Goal: Find specific page/section: Find specific page/section

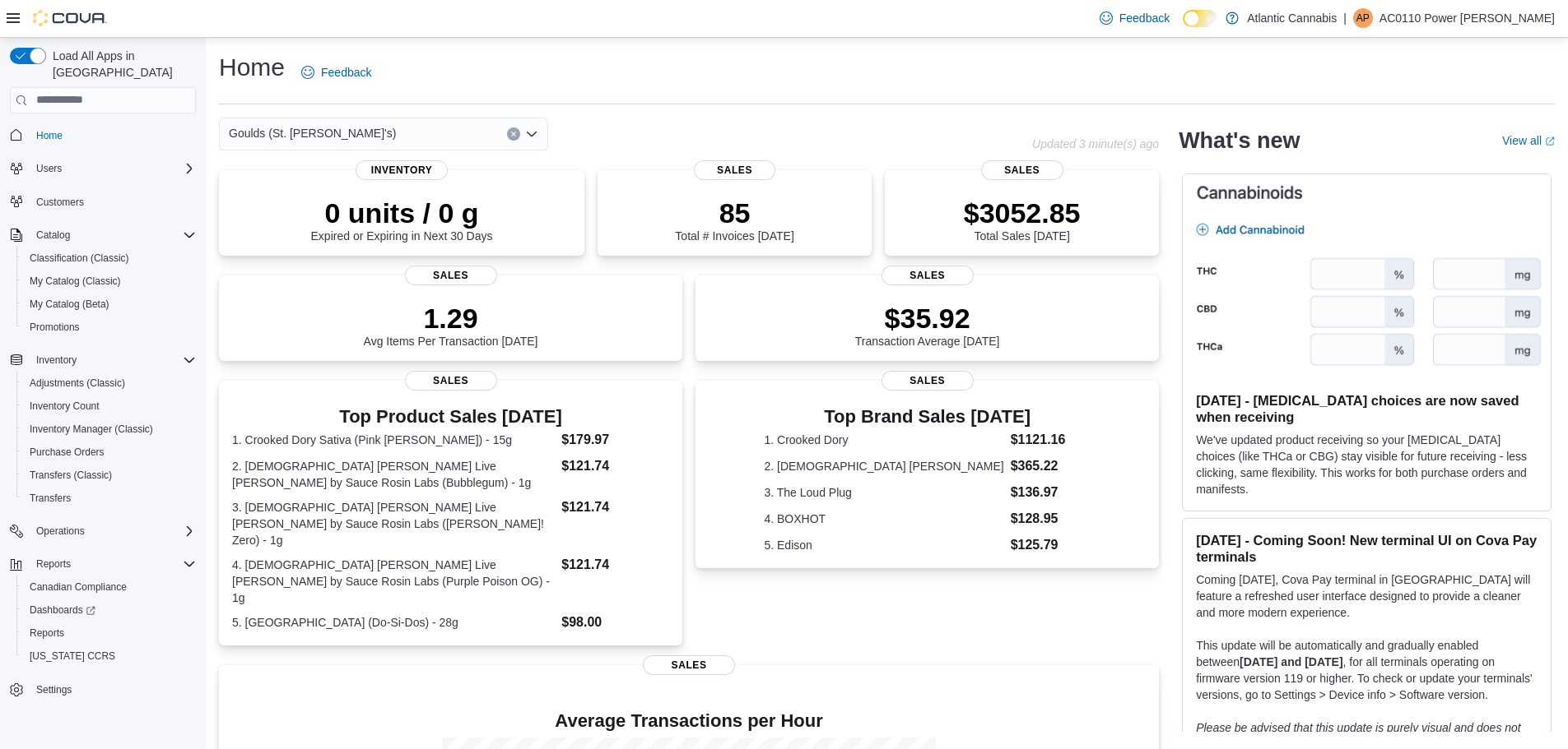
click at [531, 133] on icon "Open list of options" at bounding box center [531, 134] width 13 height 13
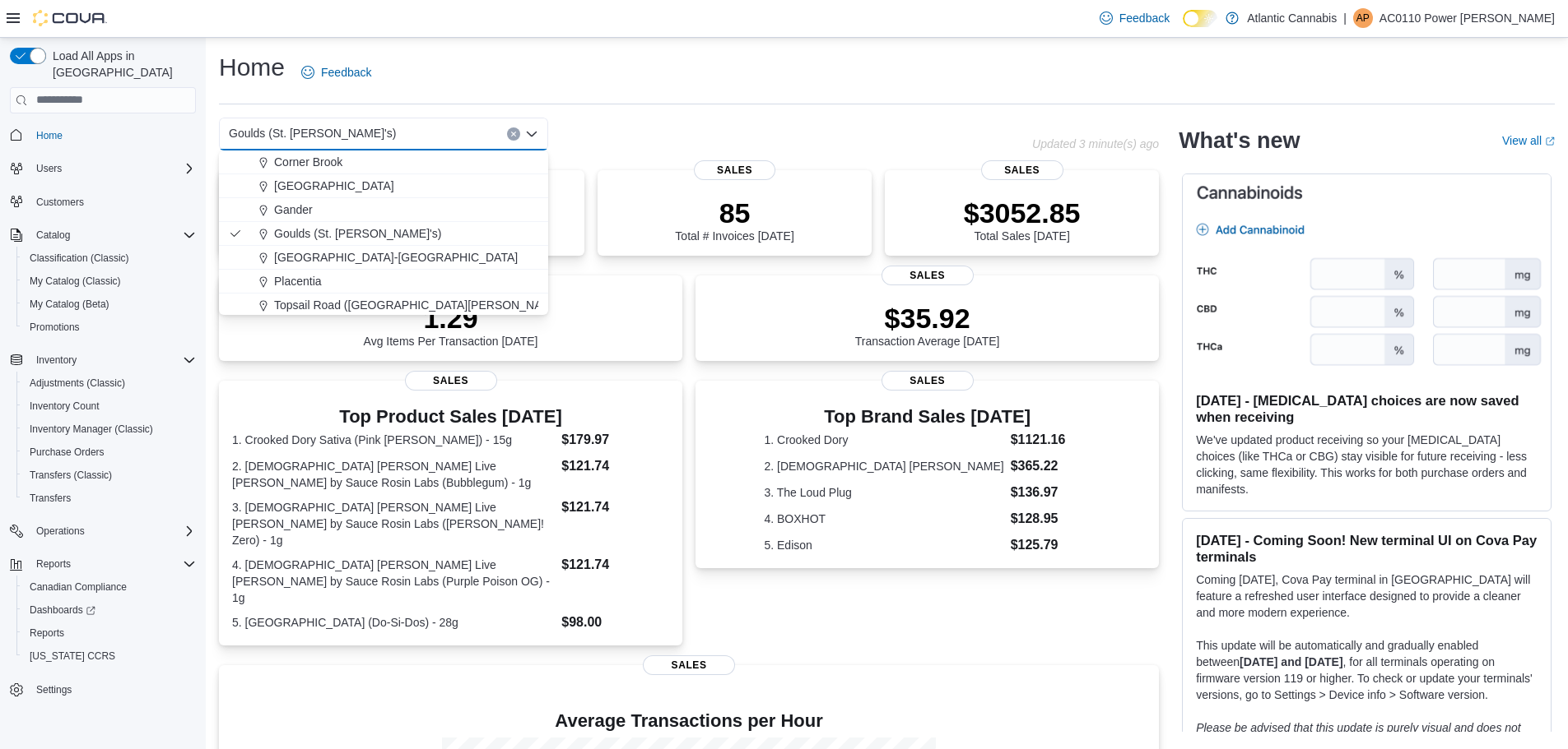
scroll to position [98, 0]
click at [306, 298] on span "[GEOGRAPHIC_DATA] ([GEOGRAPHIC_DATA][PERSON_NAME])" at bounding box center [446, 302] width 346 height 17
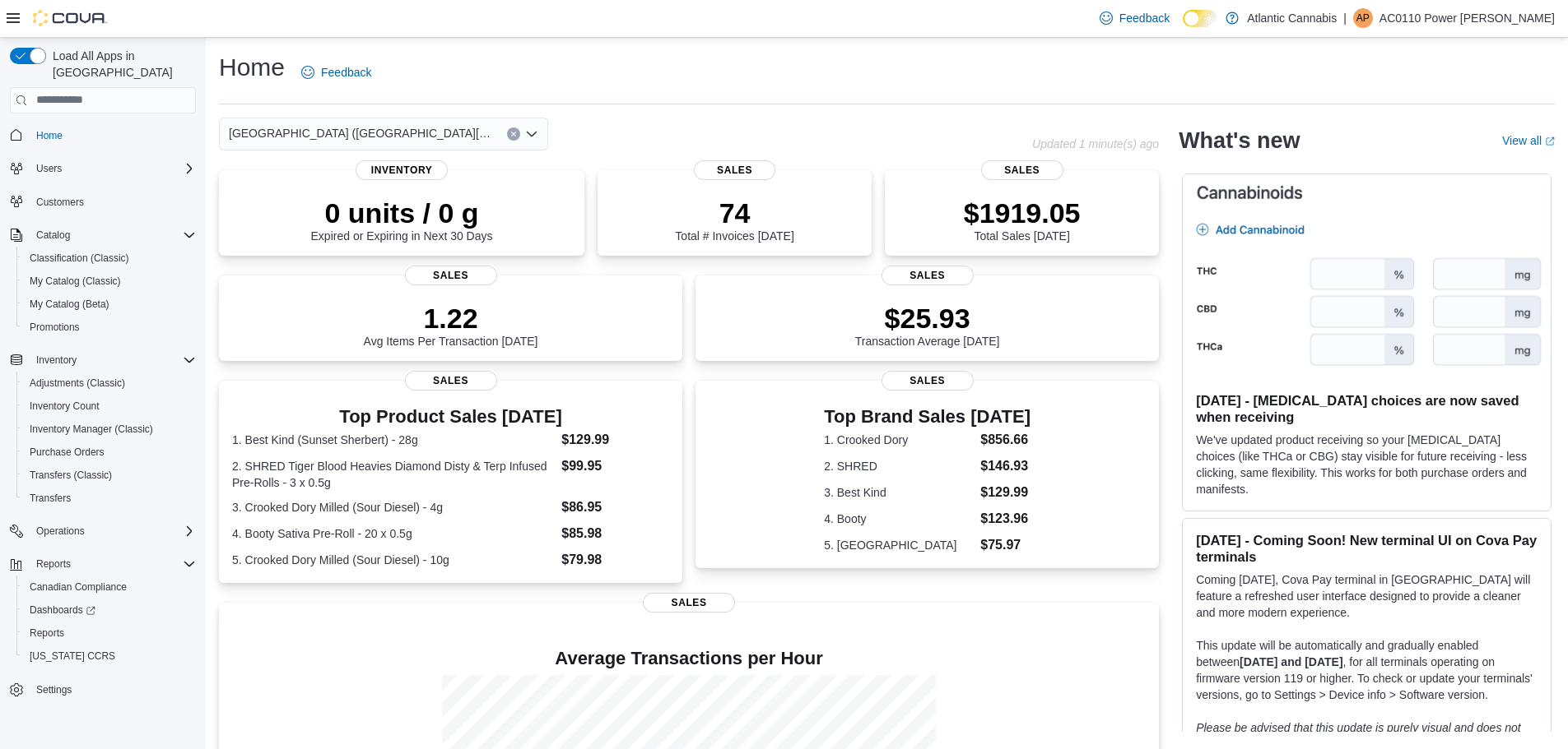
click at [534, 135] on icon "Open list of options" at bounding box center [531, 133] width 10 height 5
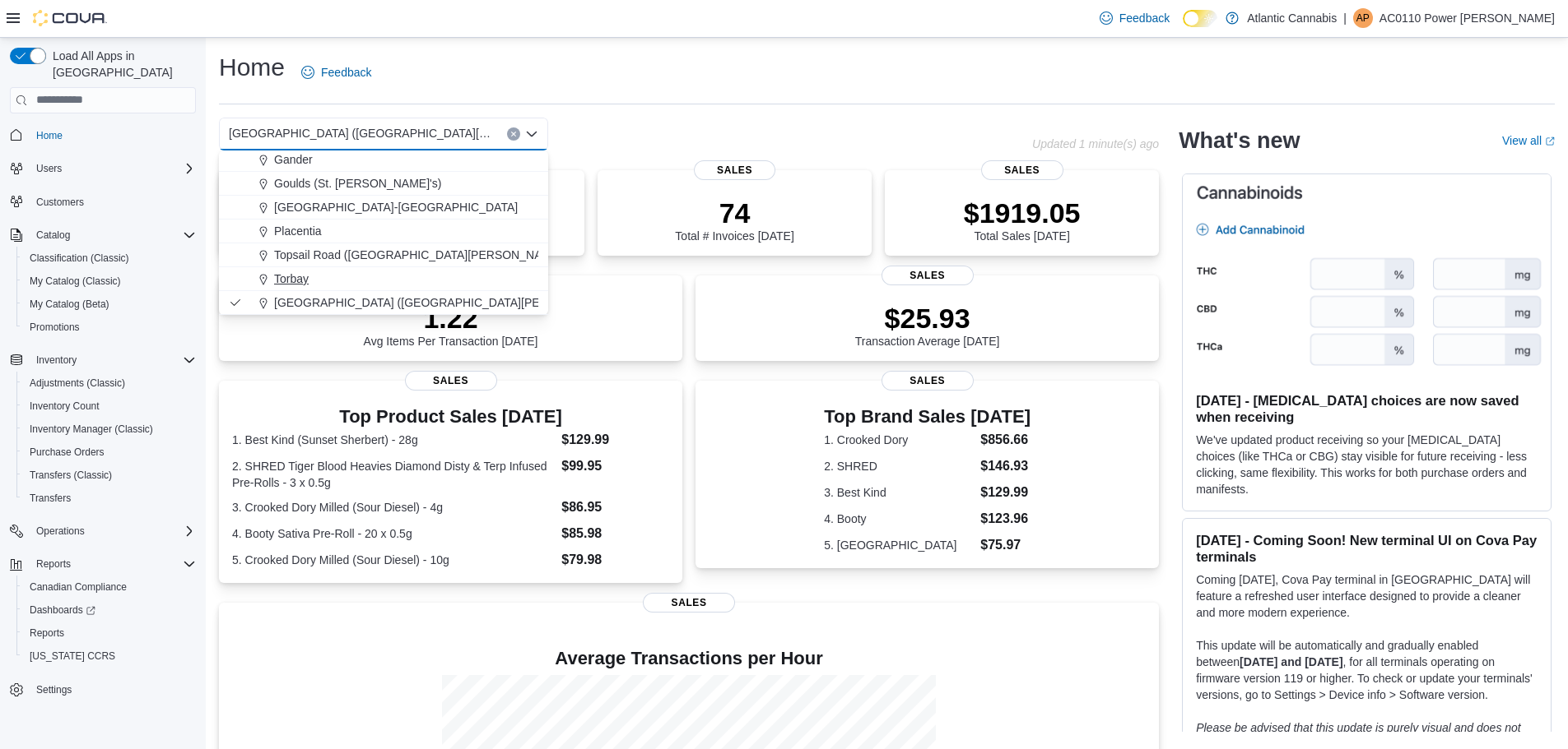
click at [297, 282] on span "Torbay" at bounding box center [290, 278] width 35 height 17
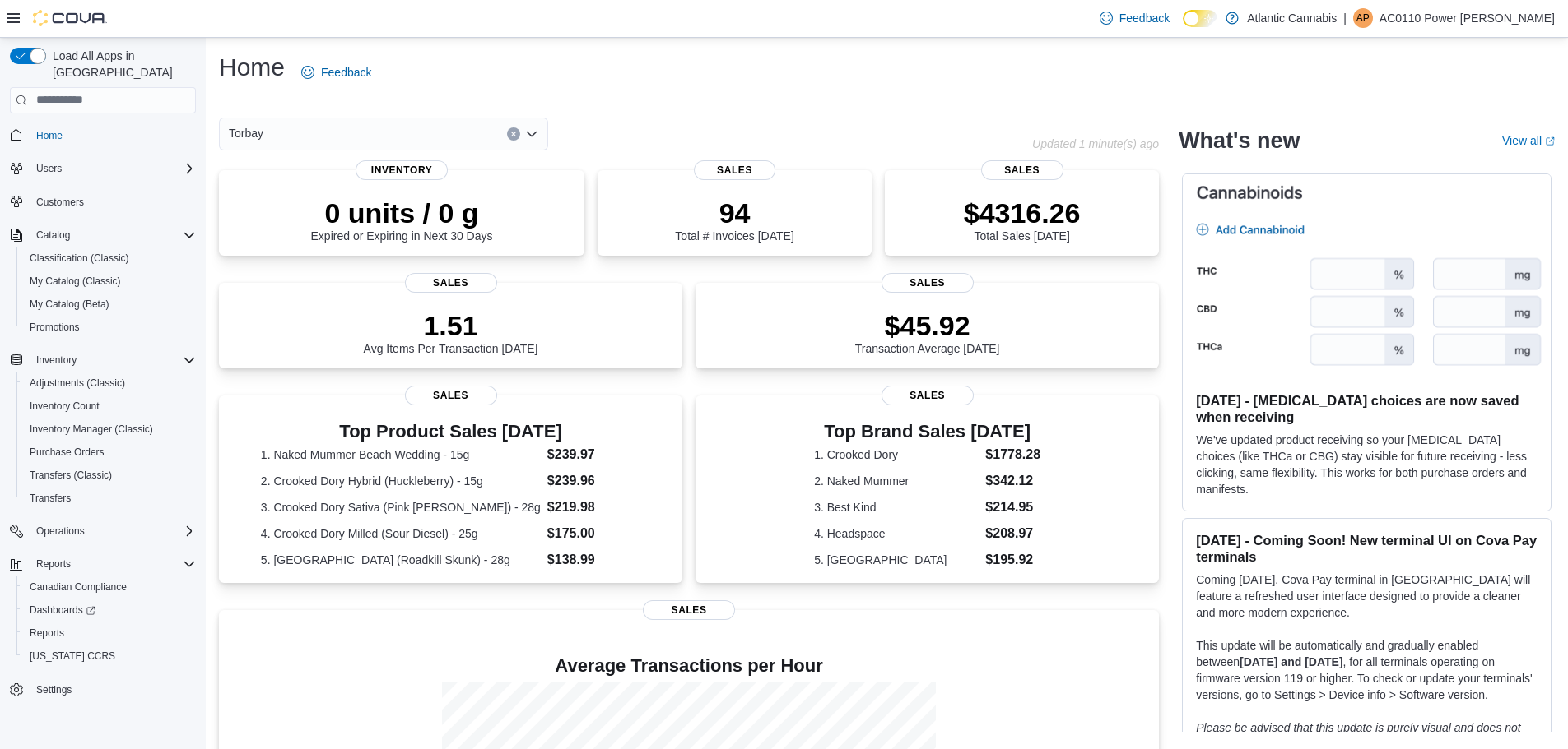
click at [533, 133] on icon "Open list of options" at bounding box center [531, 134] width 13 height 13
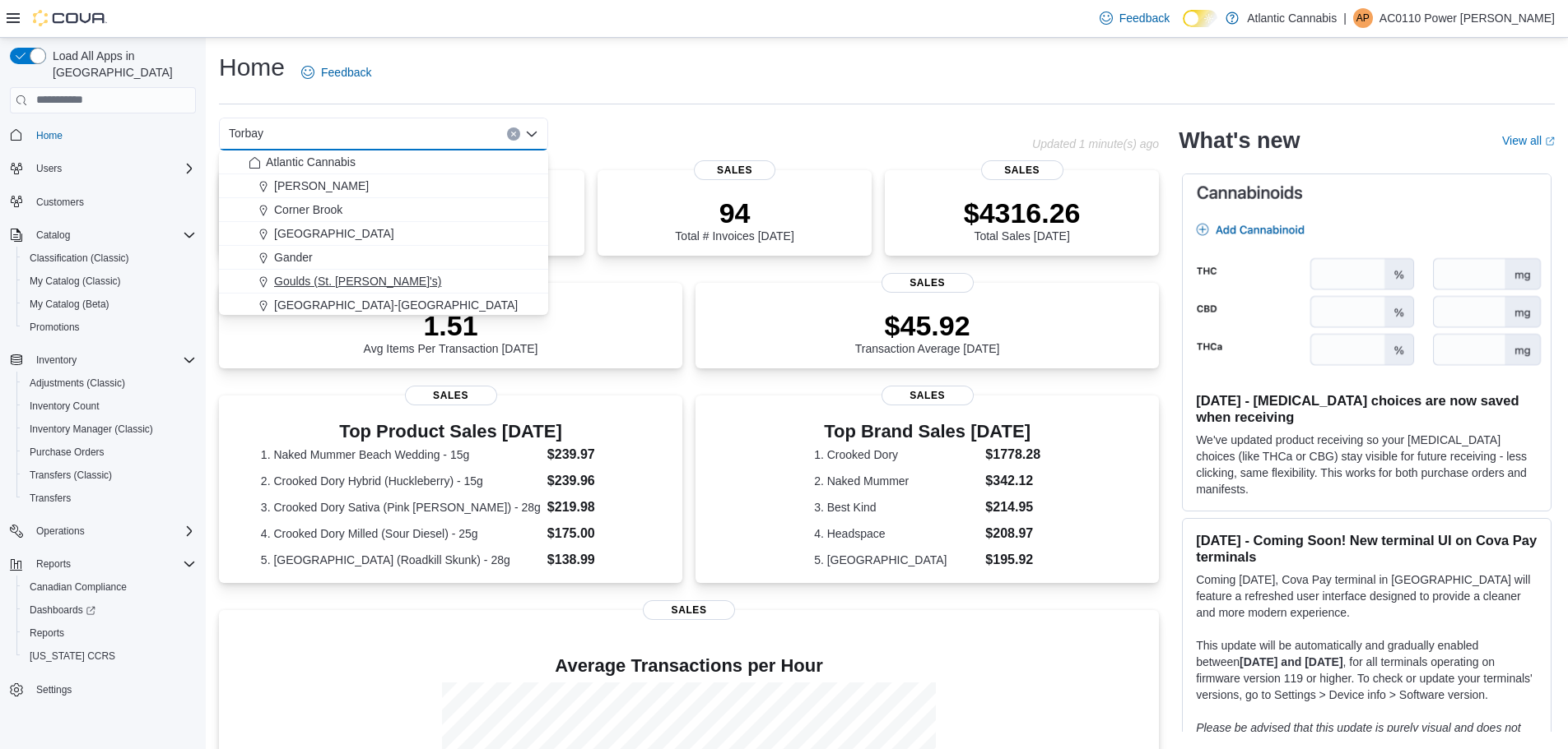
click at [360, 277] on span "Goulds (St. [PERSON_NAME]'s)" at bounding box center [357, 281] width 168 height 17
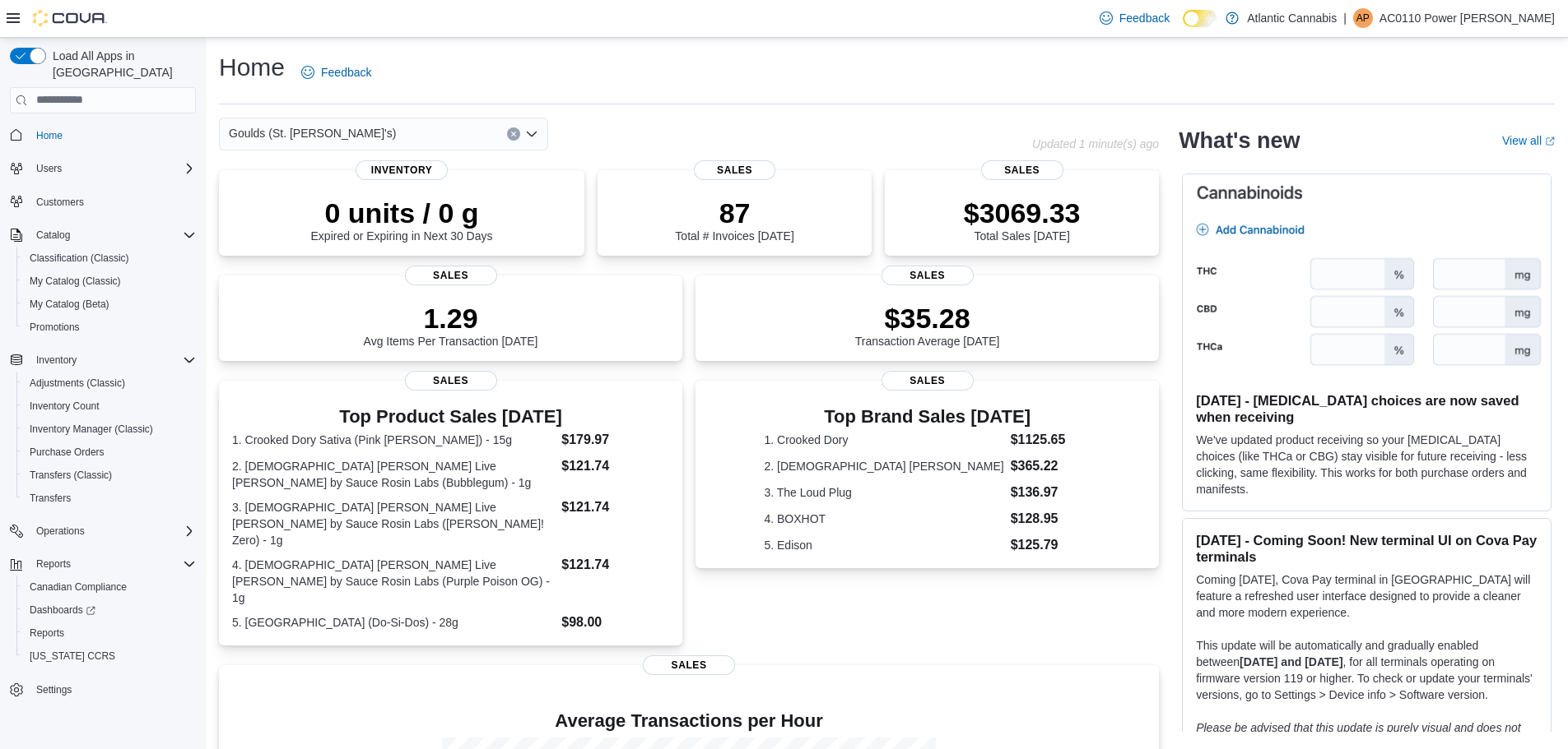
click at [532, 137] on icon "Open list of options" at bounding box center [531, 134] width 13 height 13
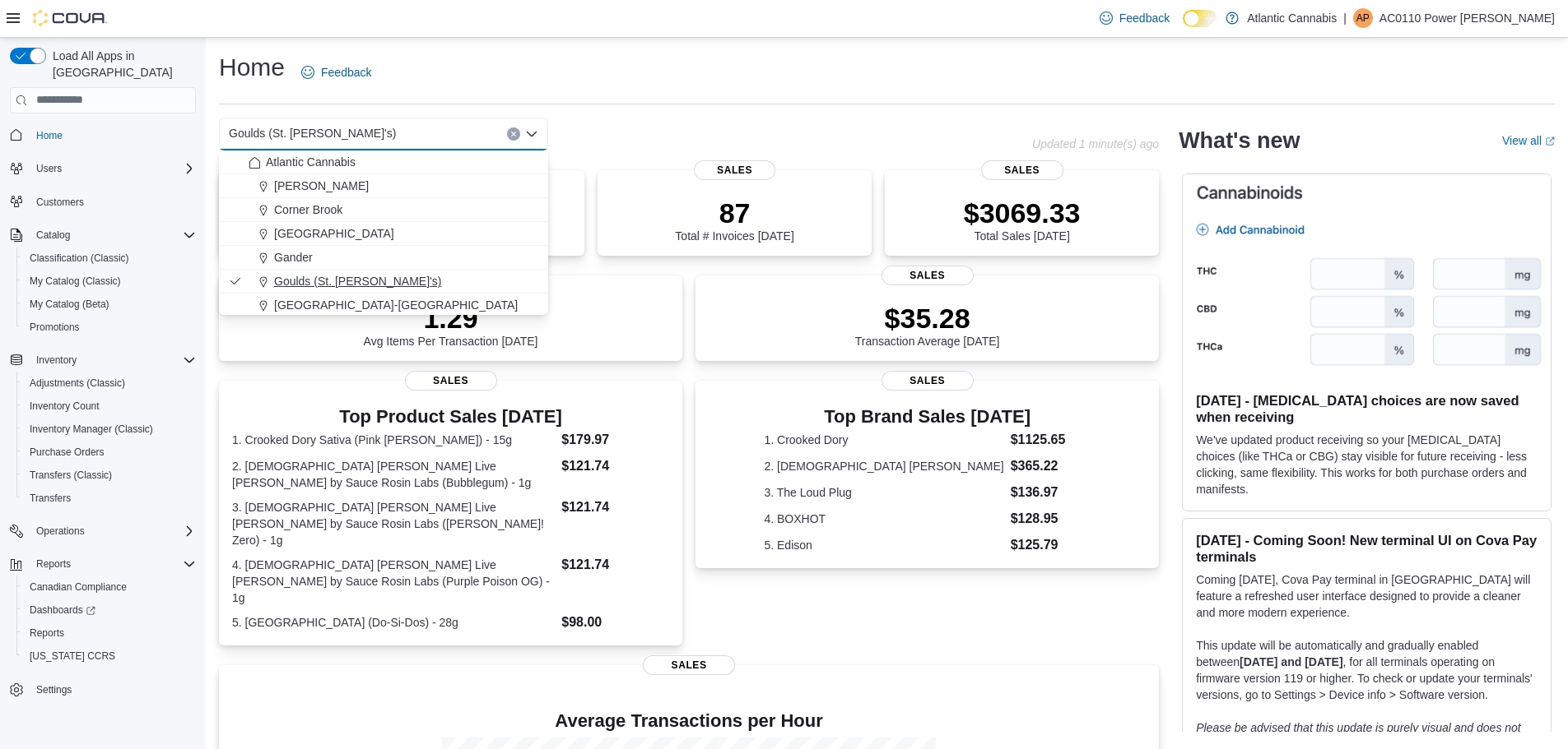
click at [318, 281] on span "Goulds (St. [PERSON_NAME]'s)" at bounding box center [357, 281] width 168 height 17
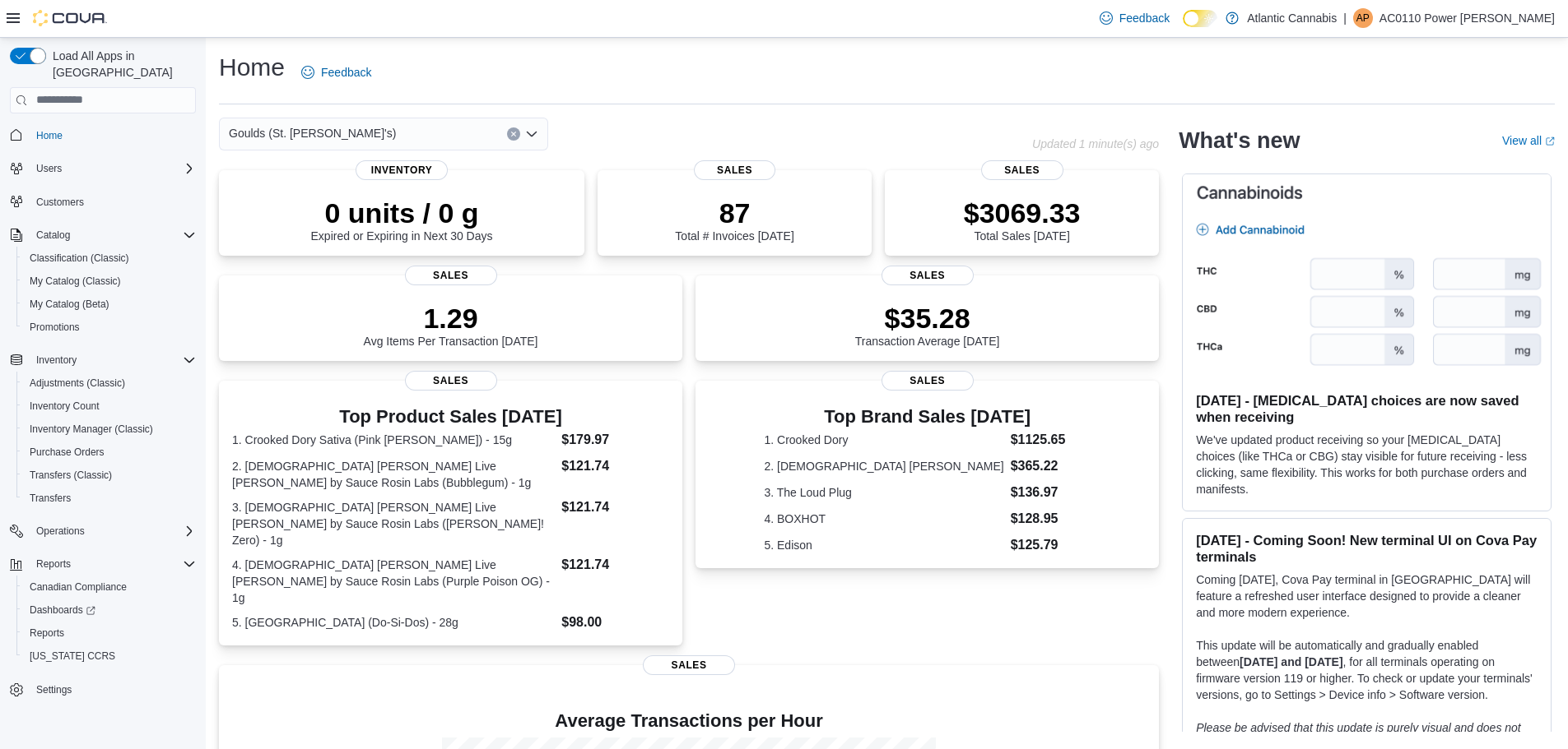
click at [821, 46] on div "Home Feedback Goulds (St. [PERSON_NAME]'s) Combo box. Selected. Goulds (St. [PE…" at bounding box center [887, 524] width 1362 height 973
